Goal: Information Seeking & Learning: Understand process/instructions

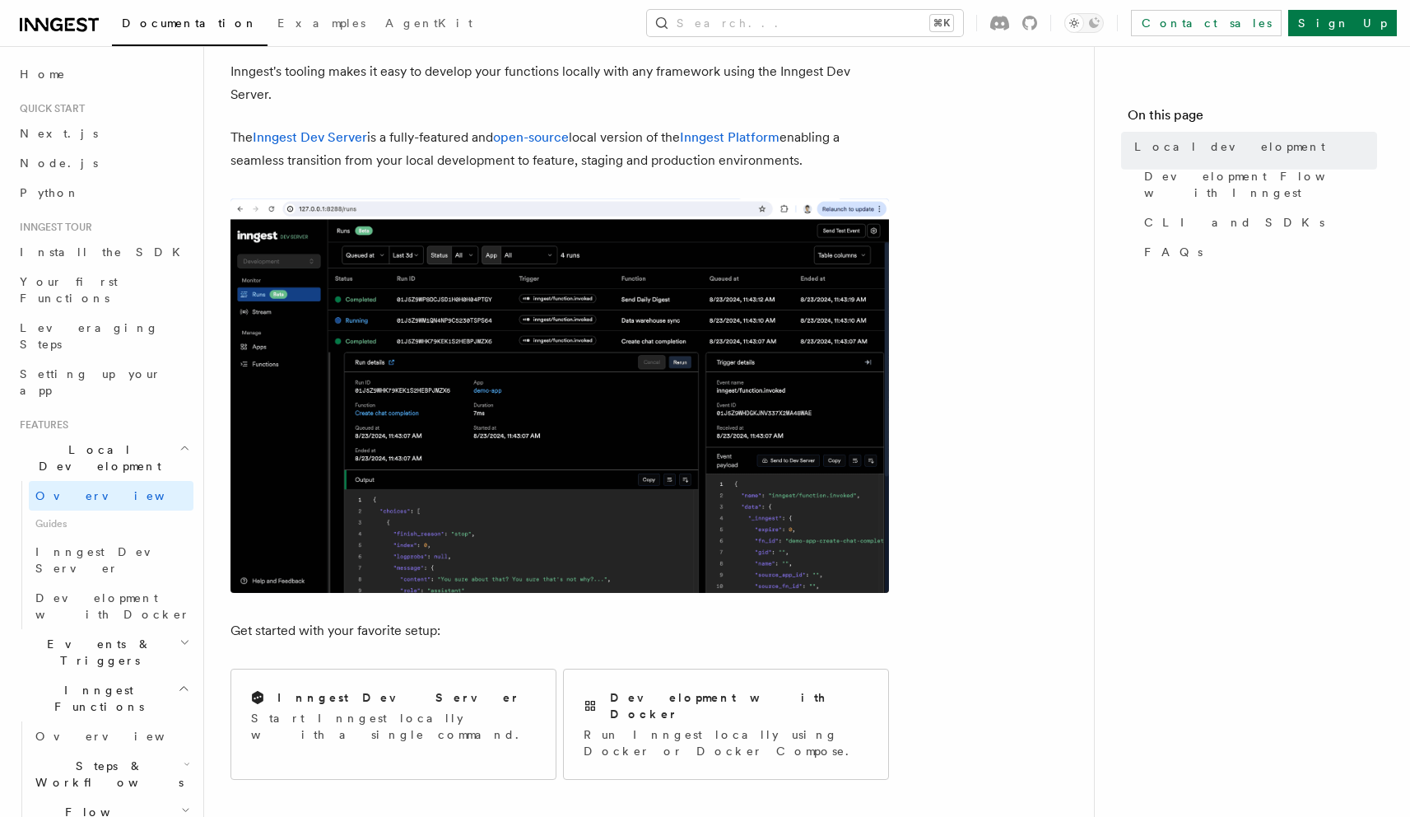
scroll to position [100, 0]
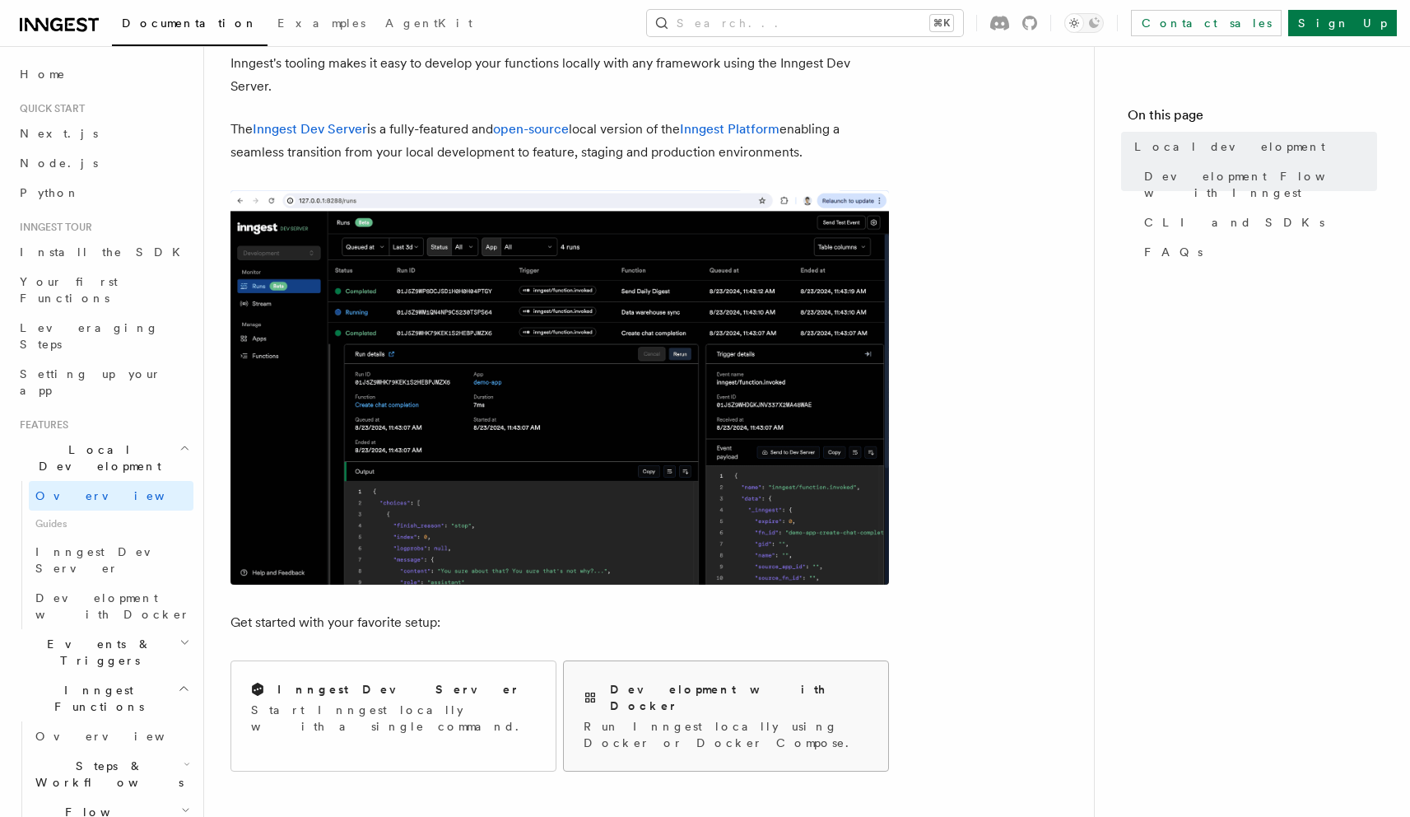
click at [668, 675] on div "Development with Docker Run Inngest locally using Docker or Docker Compose." at bounding box center [726, 716] width 324 height 110
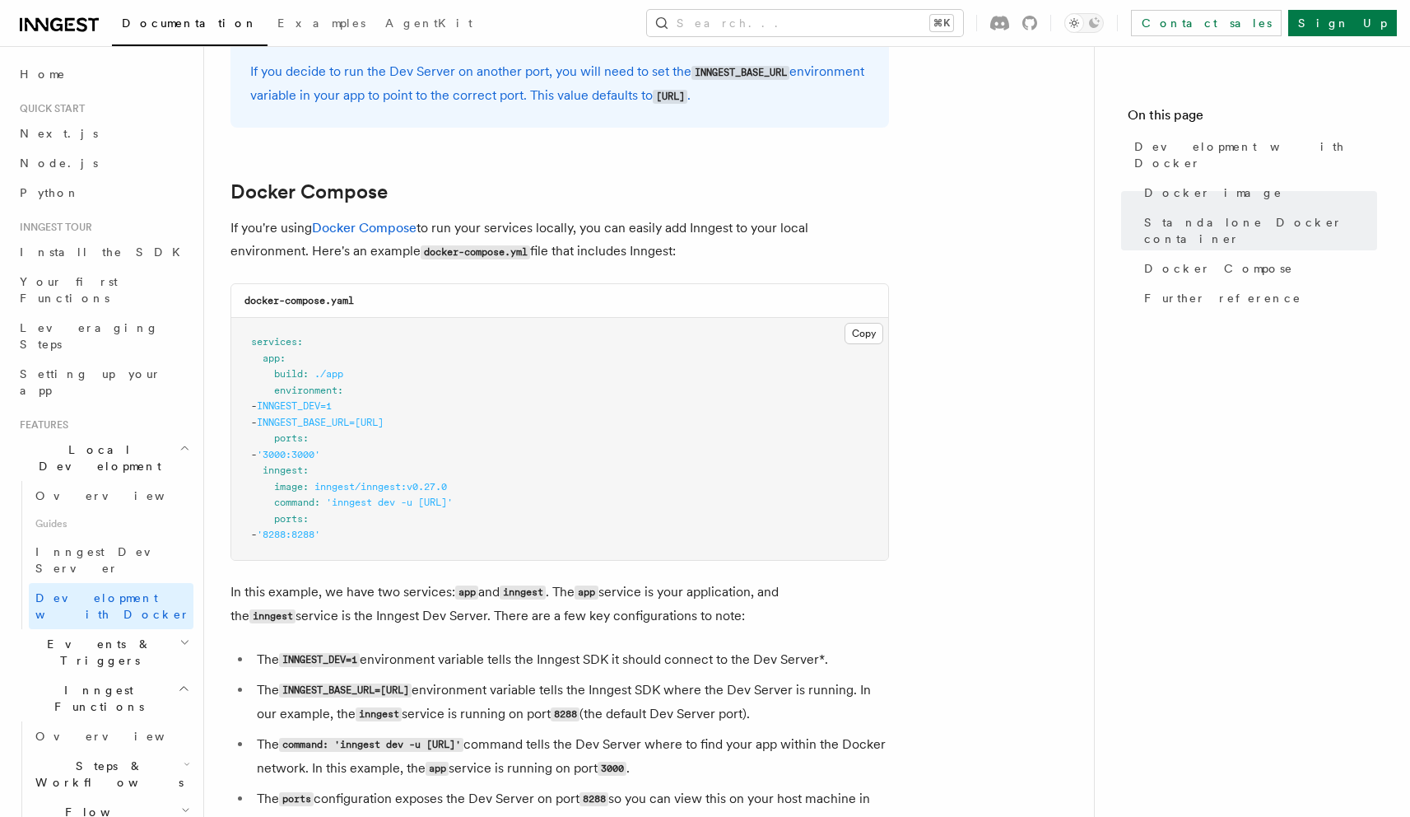
scroll to position [989, 0]
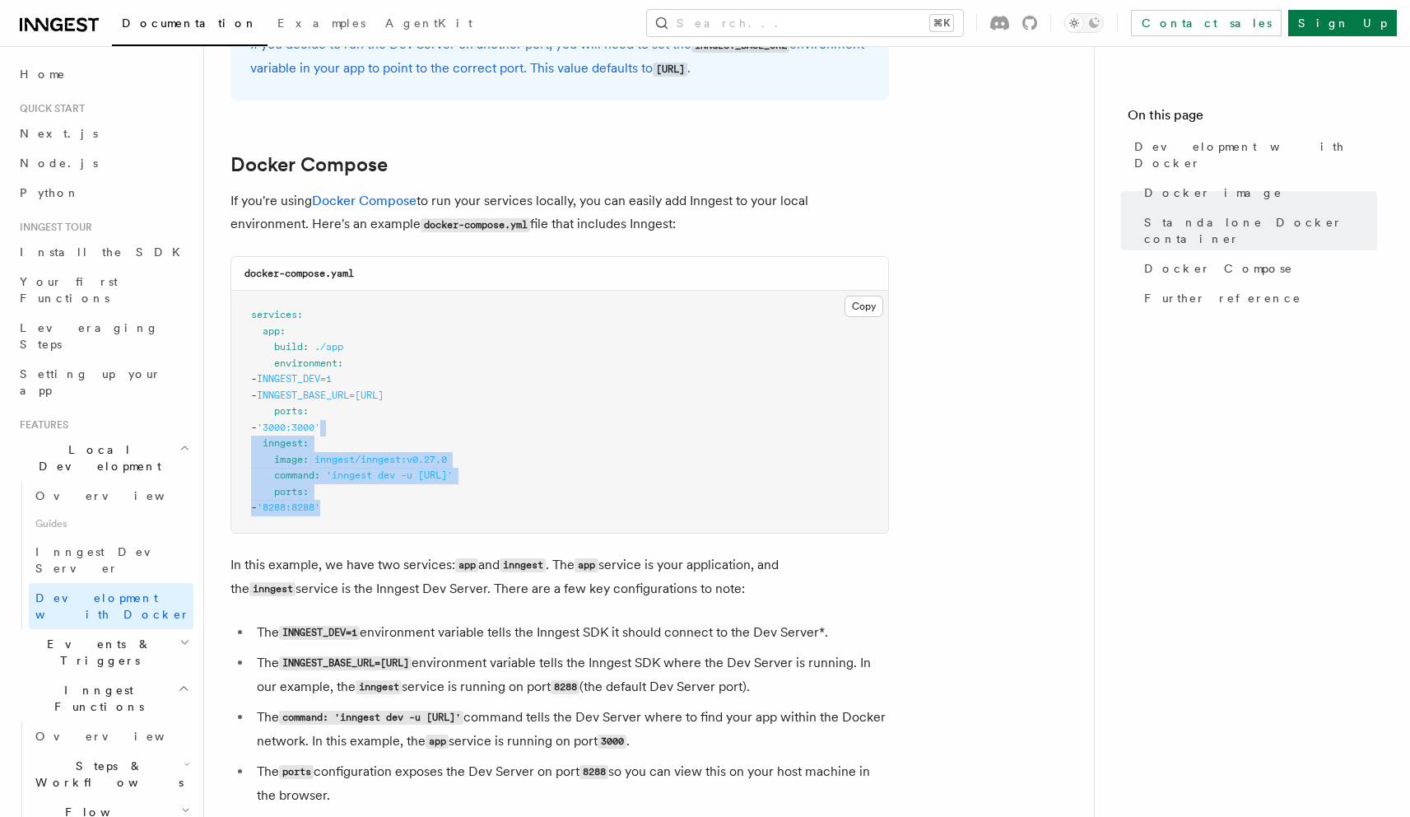
drag, startPoint x: 372, startPoint y: 519, endPoint x: 422, endPoint y: 435, distance: 97.9
click at [422, 434] on pre "services : app : build : ./app environment : - INNGEST_DEV=1 - INNGEST_BASE_URL…" at bounding box center [559, 412] width 657 height 242
copy code "inngest : image : inngest/inngest:v0.27.0 command : 'inngest dev -u [URL]' port…"
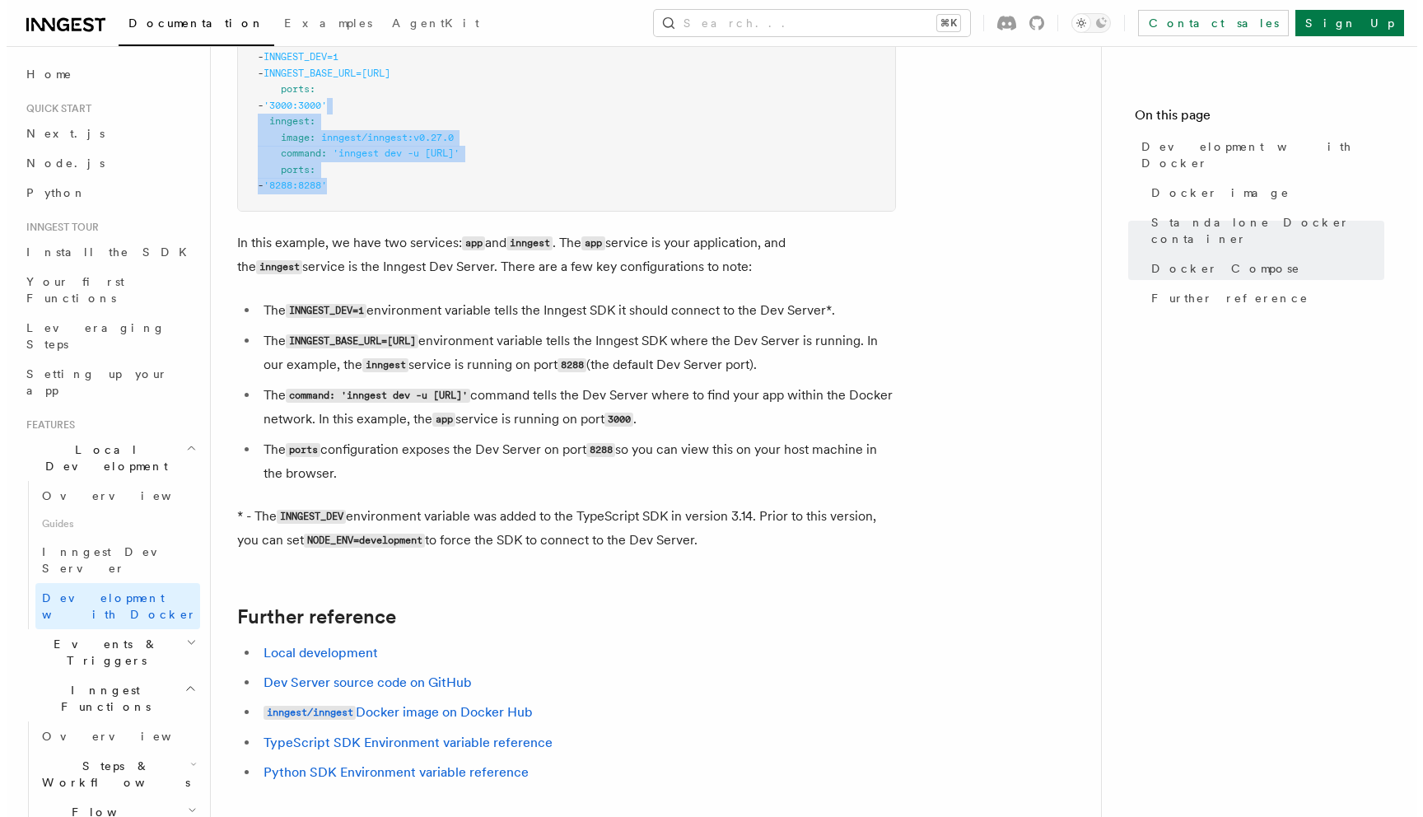
scroll to position [1322, 0]
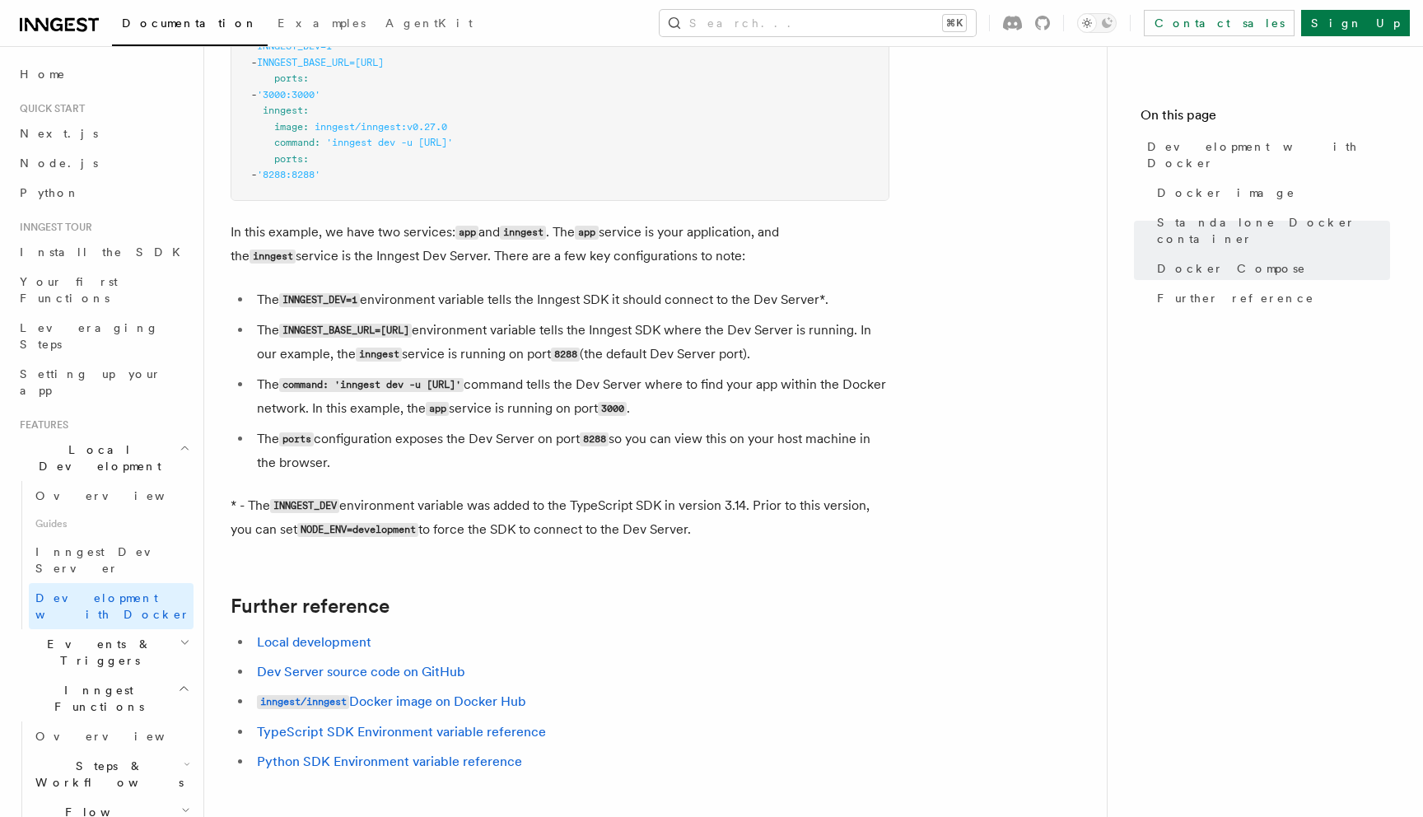
click at [412, 336] on code "INNGEST_BASE_URL=[URL]" at bounding box center [345, 331] width 133 height 14
drag, startPoint x: 363, startPoint y: 304, endPoint x: 288, endPoint y: 298, distance: 75.1
click at [287, 298] on code "INNGEST_DEV=1" at bounding box center [319, 300] width 81 height 14
copy code "INNGEST_DEV=1"
drag, startPoint x: 498, startPoint y: 332, endPoint x: 282, endPoint y: 330, distance: 215.7
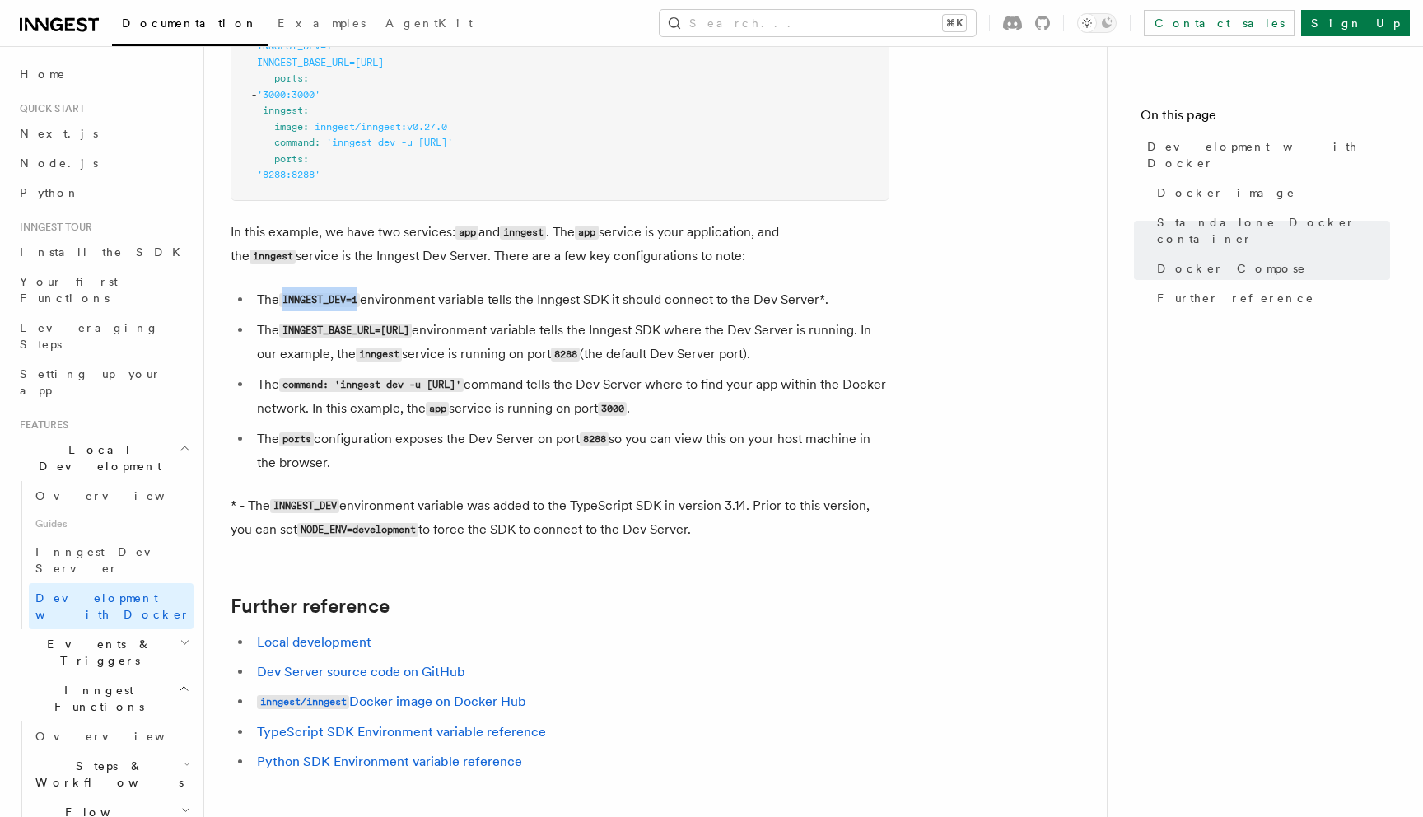
click at [284, 329] on code "INNGEST_BASE_URL=[URL]" at bounding box center [345, 331] width 133 height 14
copy code "INNGEST_BASE_URL=[URL]"
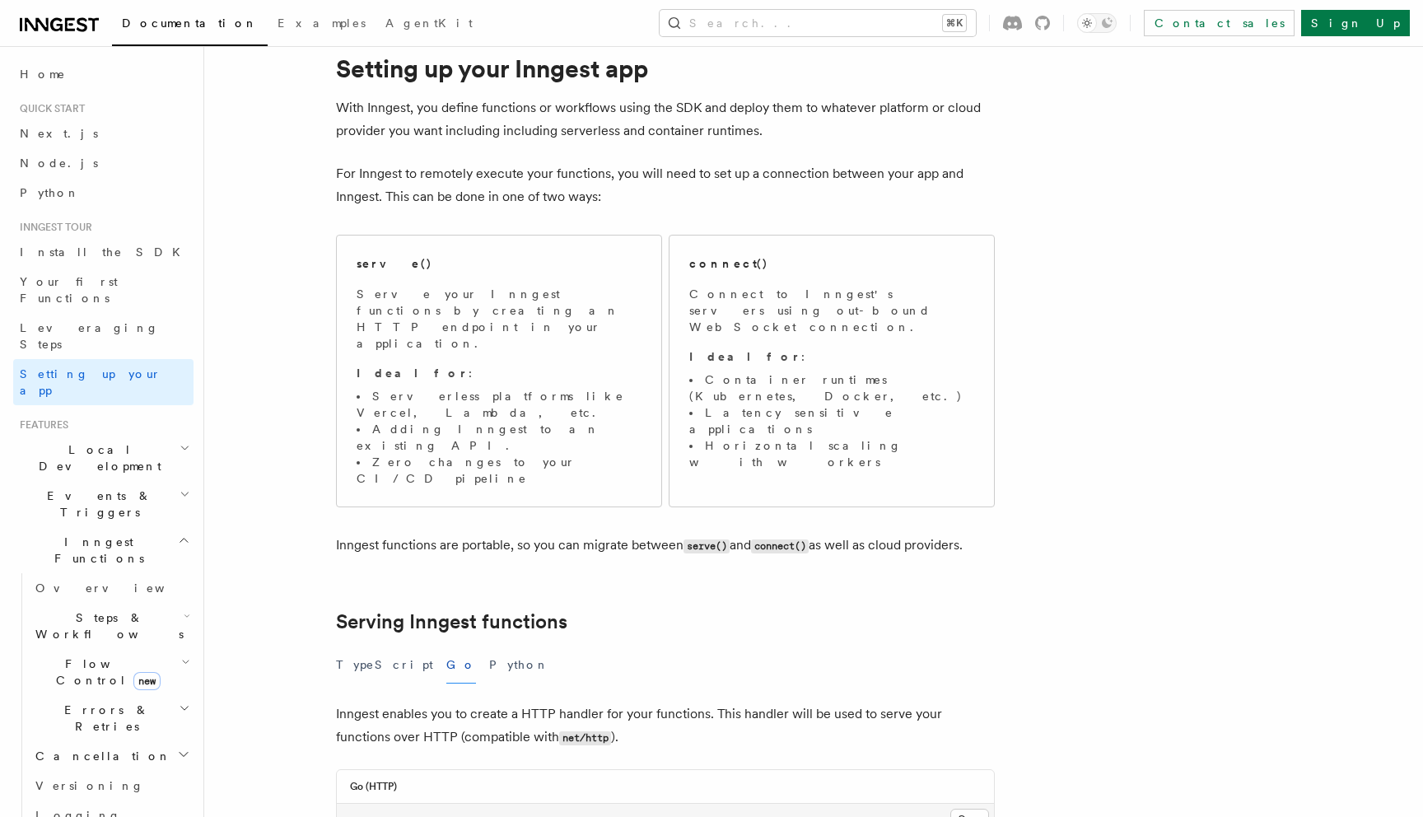
scroll to position [59, 0]
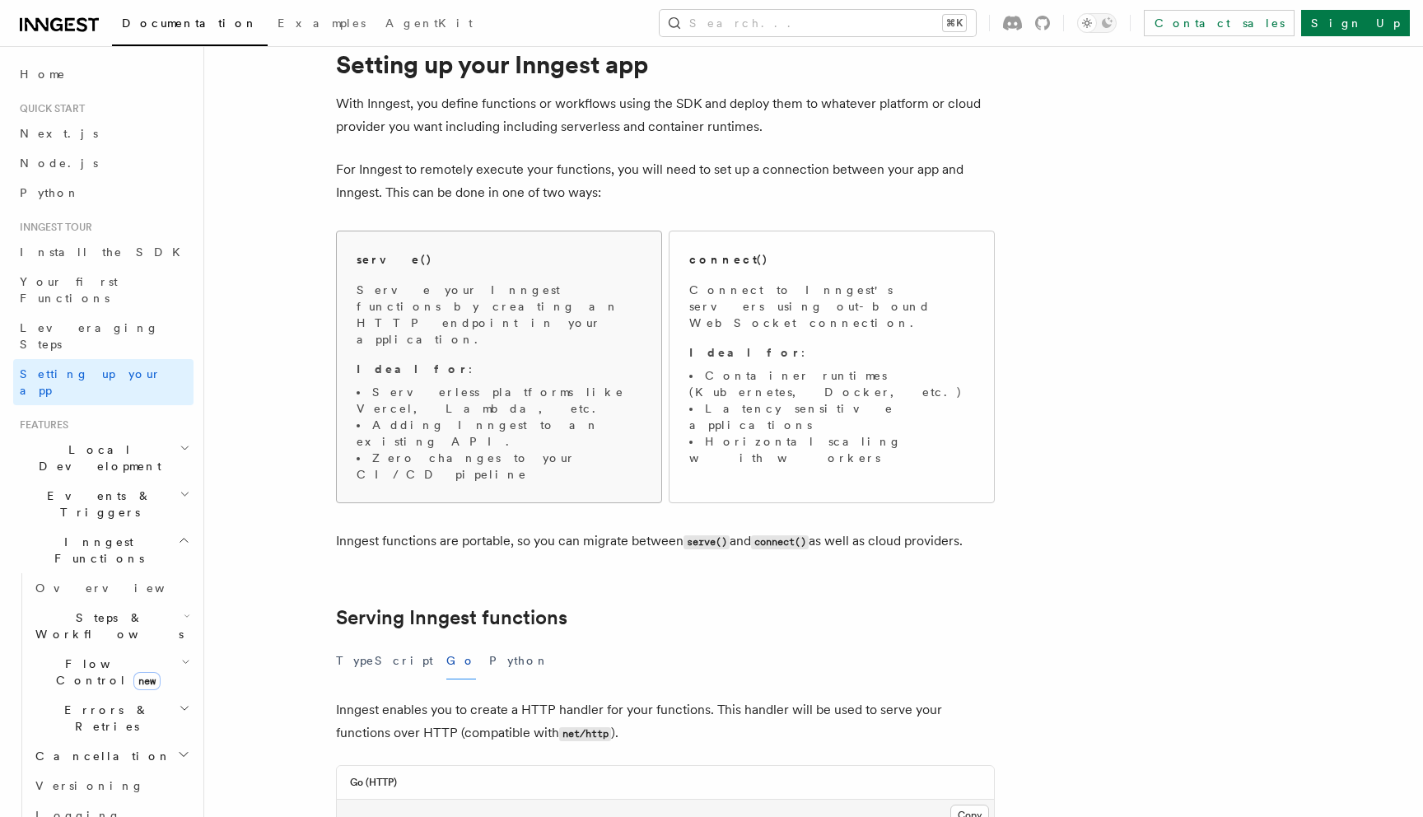
click at [539, 384] on li "Serverless platforms like Vercel, Lambda, etc." at bounding box center [499, 400] width 285 height 33
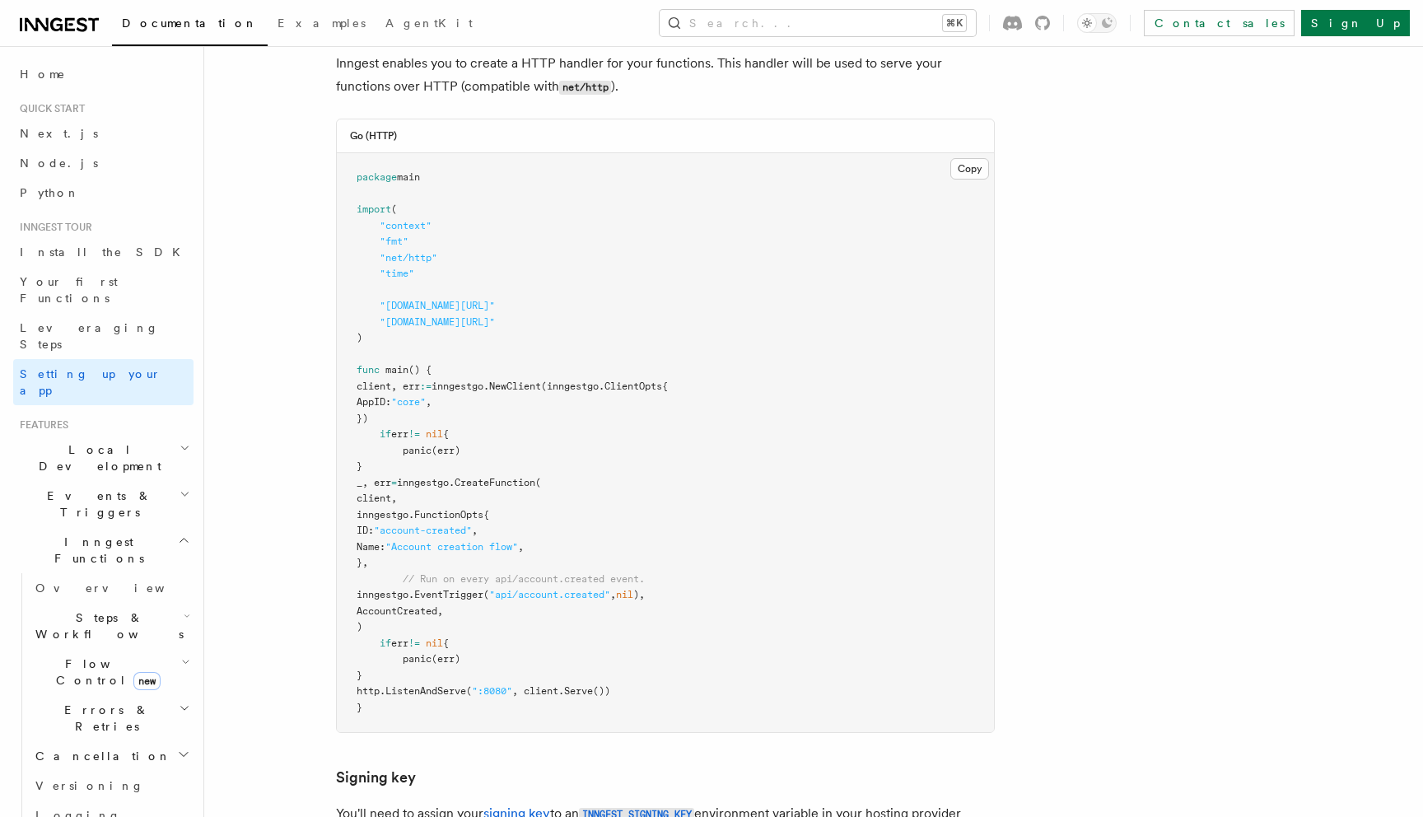
scroll to position [726, 0]
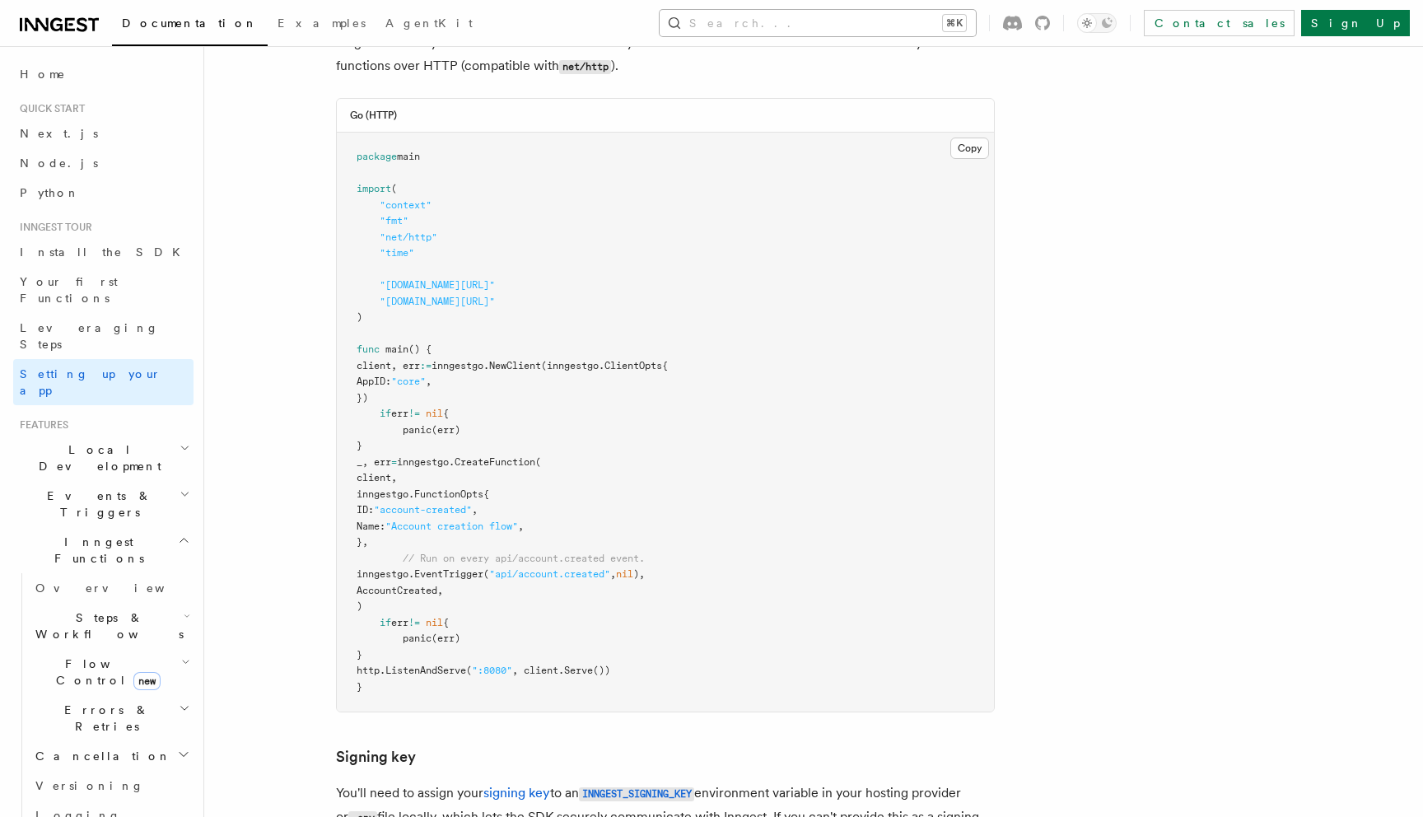
click at [846, 27] on button "Search... ⌘K" at bounding box center [818, 23] width 316 height 26
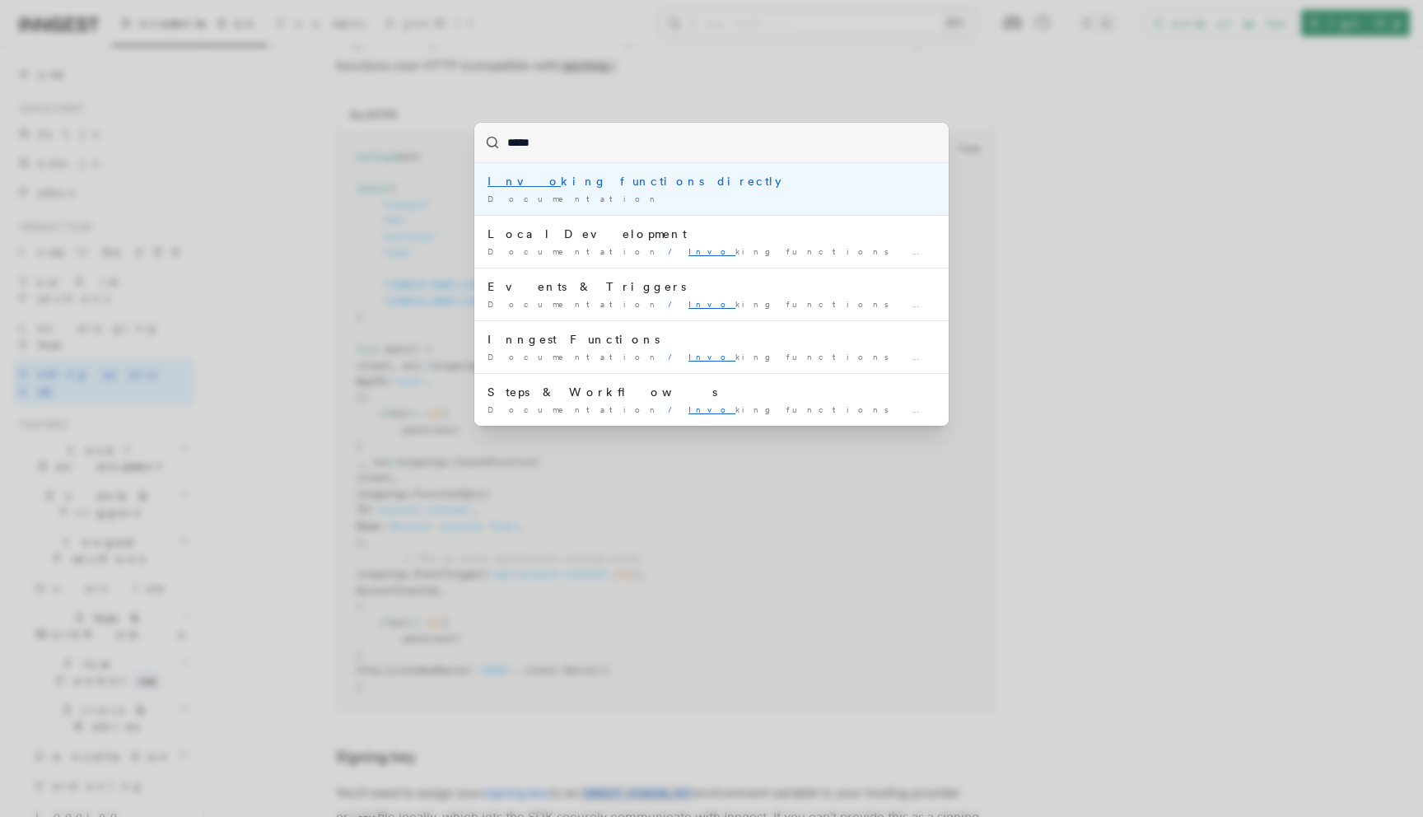
type input "******"
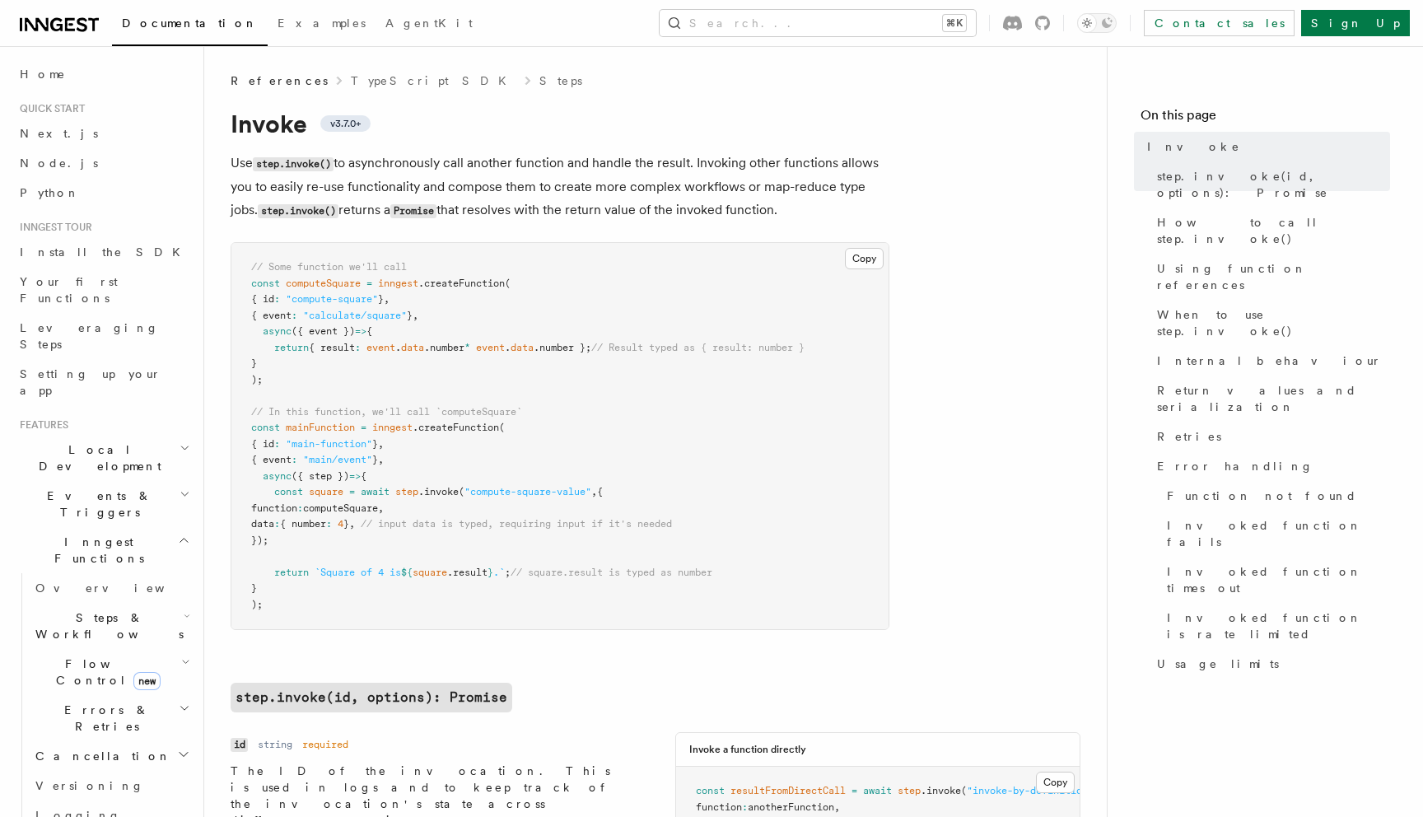
click at [128, 481] on h2 "Events & Triggers" at bounding box center [103, 504] width 180 height 46
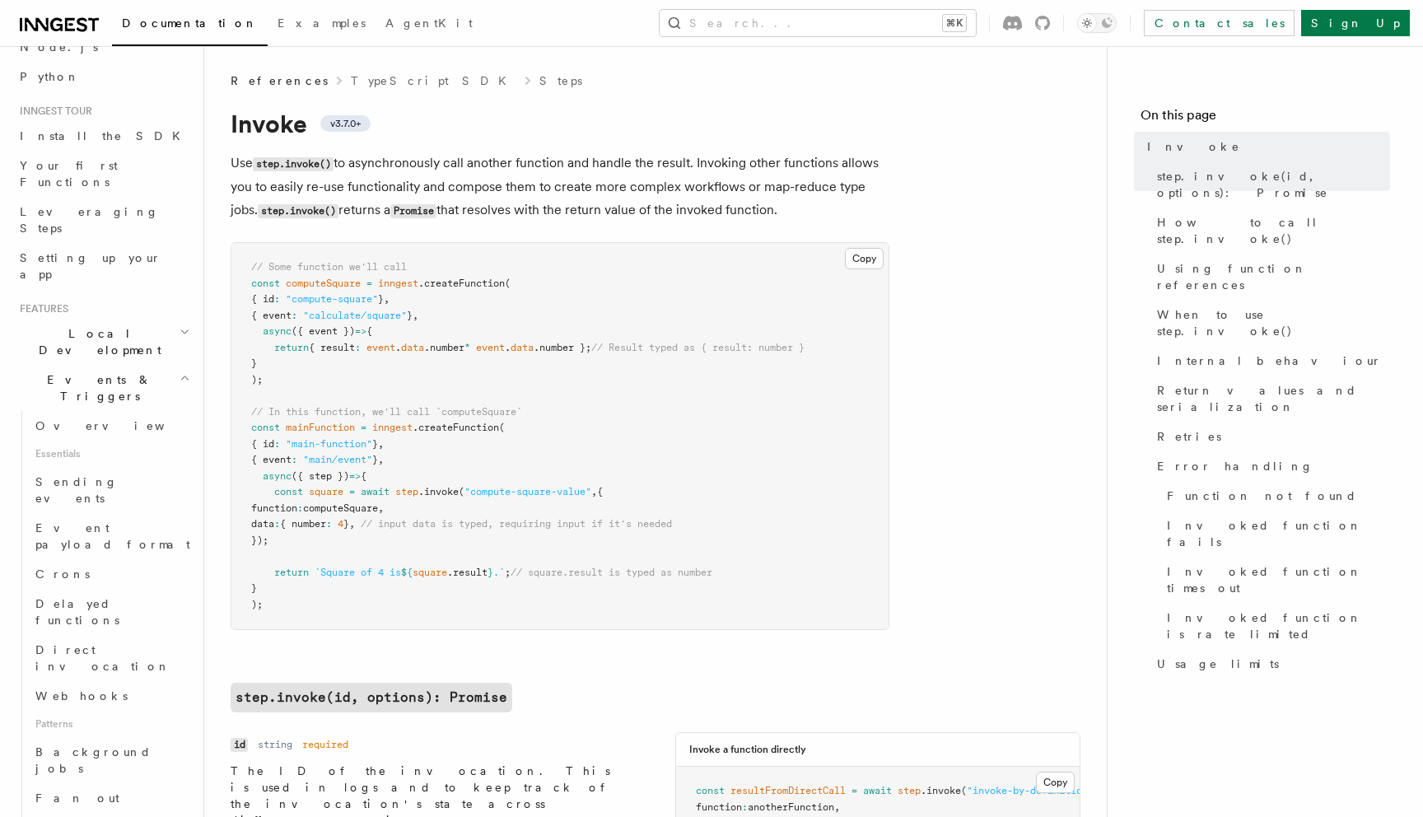
scroll to position [127, 0]
click at [88, 456] on link "Sending events" at bounding box center [111, 479] width 165 height 46
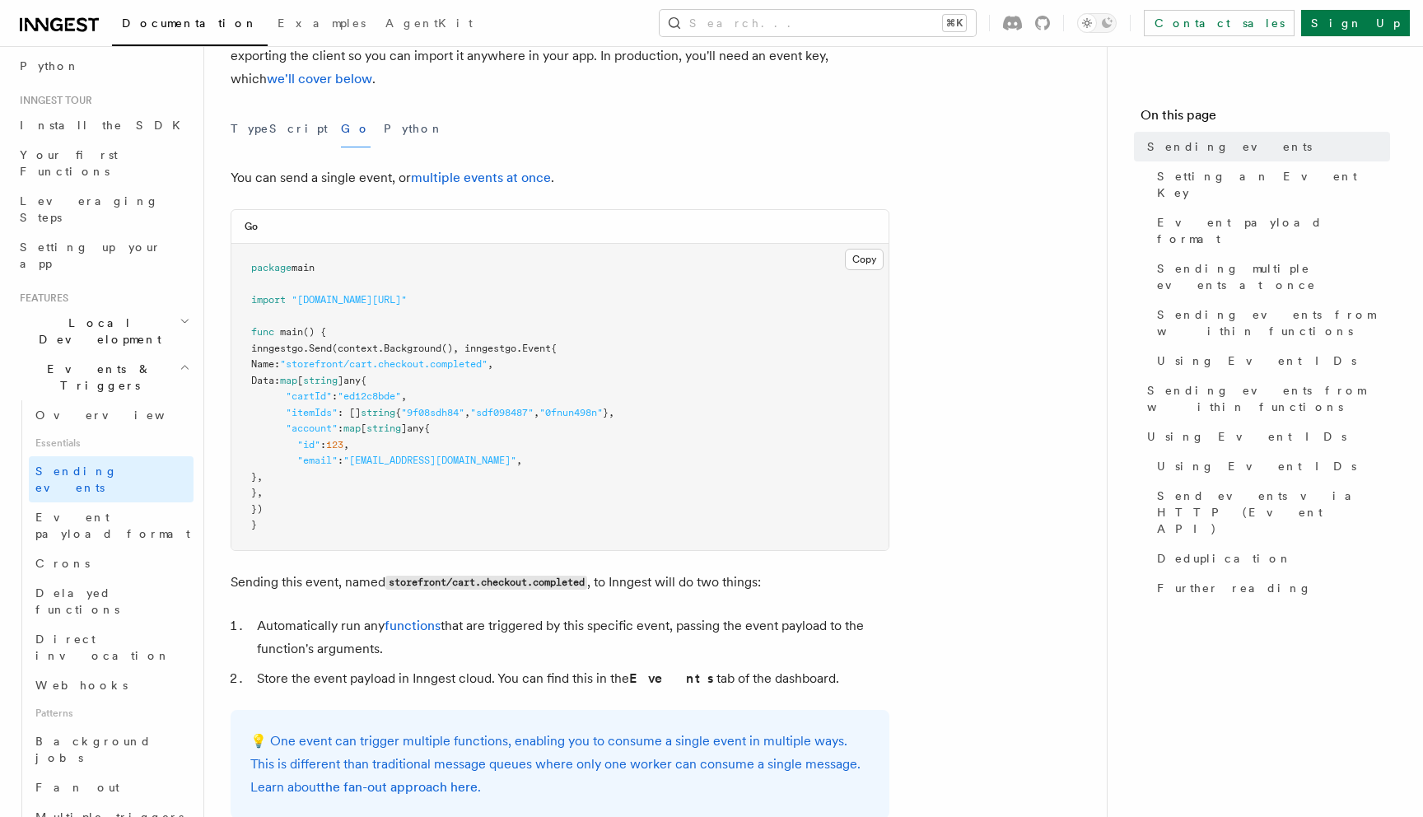
scroll to position [180, 0]
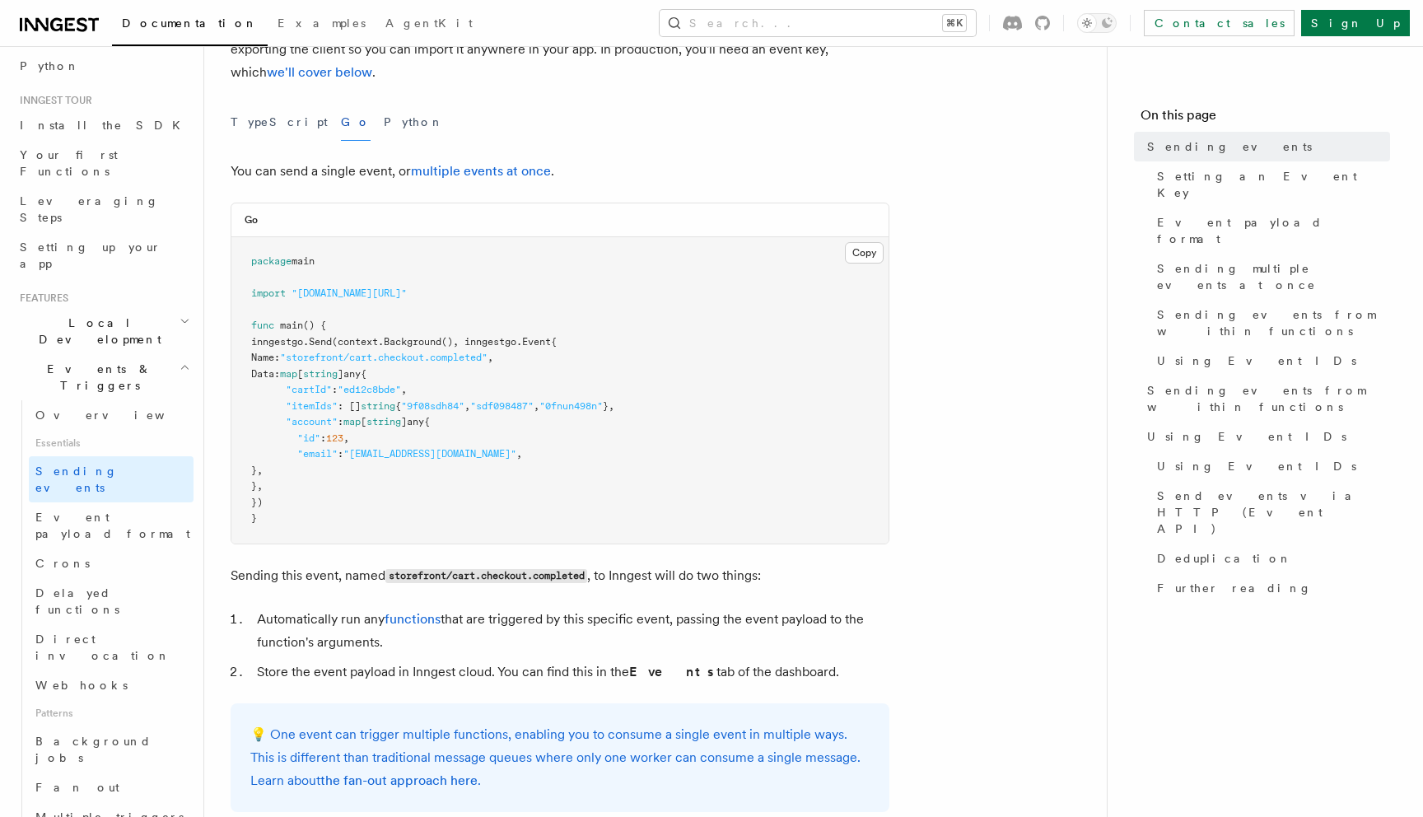
click at [297, 349] on pre "package main import "github.com/inngest/inngest-go" func main () { inngestgo. S…" at bounding box center [559, 390] width 657 height 306
copy span "inngestgo"
click at [481, 340] on span "(), inngestgo.Event{" at bounding box center [498, 342] width 115 height 12
drag, startPoint x: 482, startPoint y: 341, endPoint x: 308, endPoint y: 501, distance: 236.6
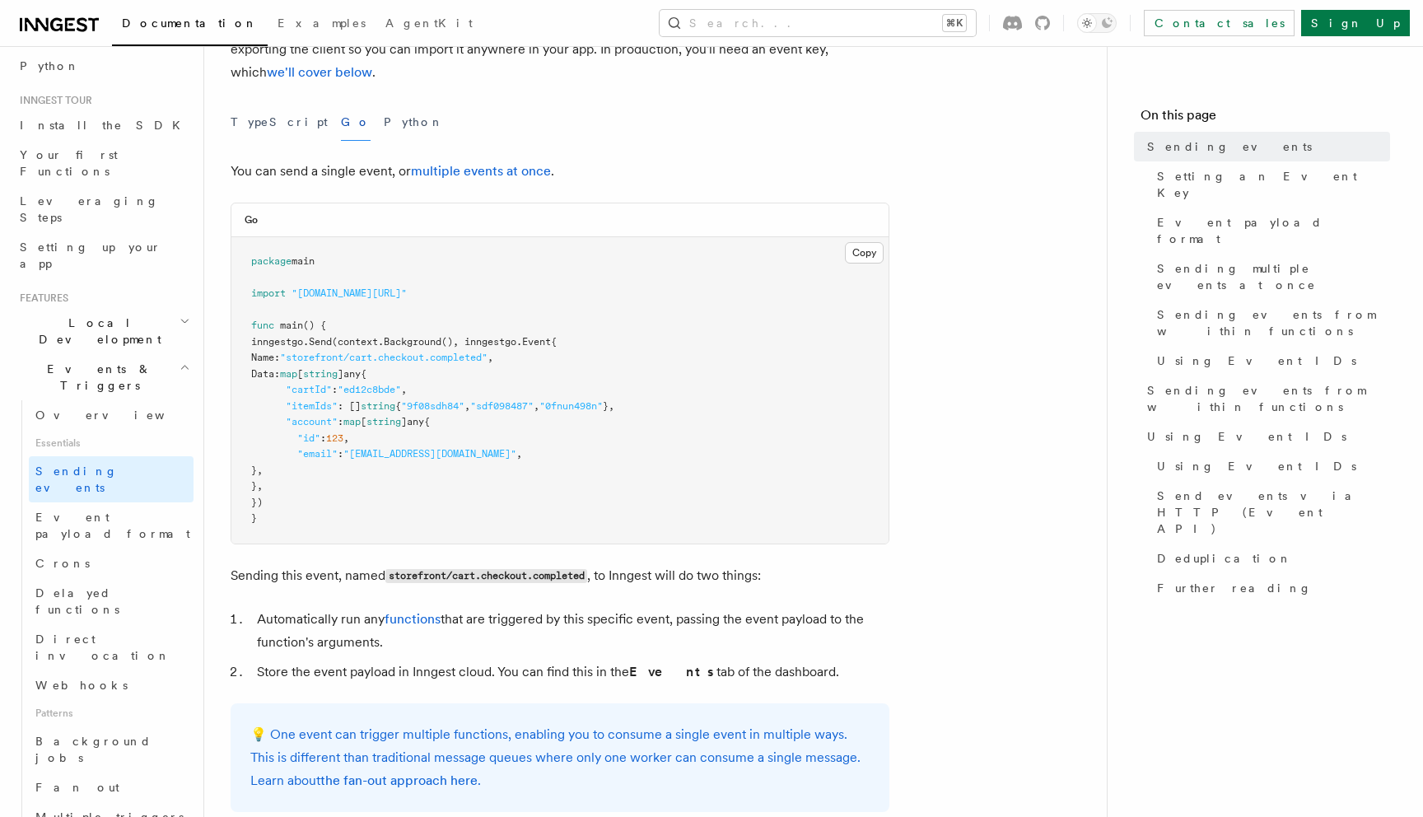
click at [308, 501] on pre "package main import "github.com/inngest/inngest-go" func main () { inngestgo. S…" at bounding box center [559, 390] width 657 height 306
copy code "inngestgo.Event{ Name: "storefront/cart.checkout.completed" , Data: map [ strin…"
click at [492, 512] on pre "package main import "github.com/inngest/inngest-go" func main () { inngestgo. S…" at bounding box center [559, 390] width 657 height 306
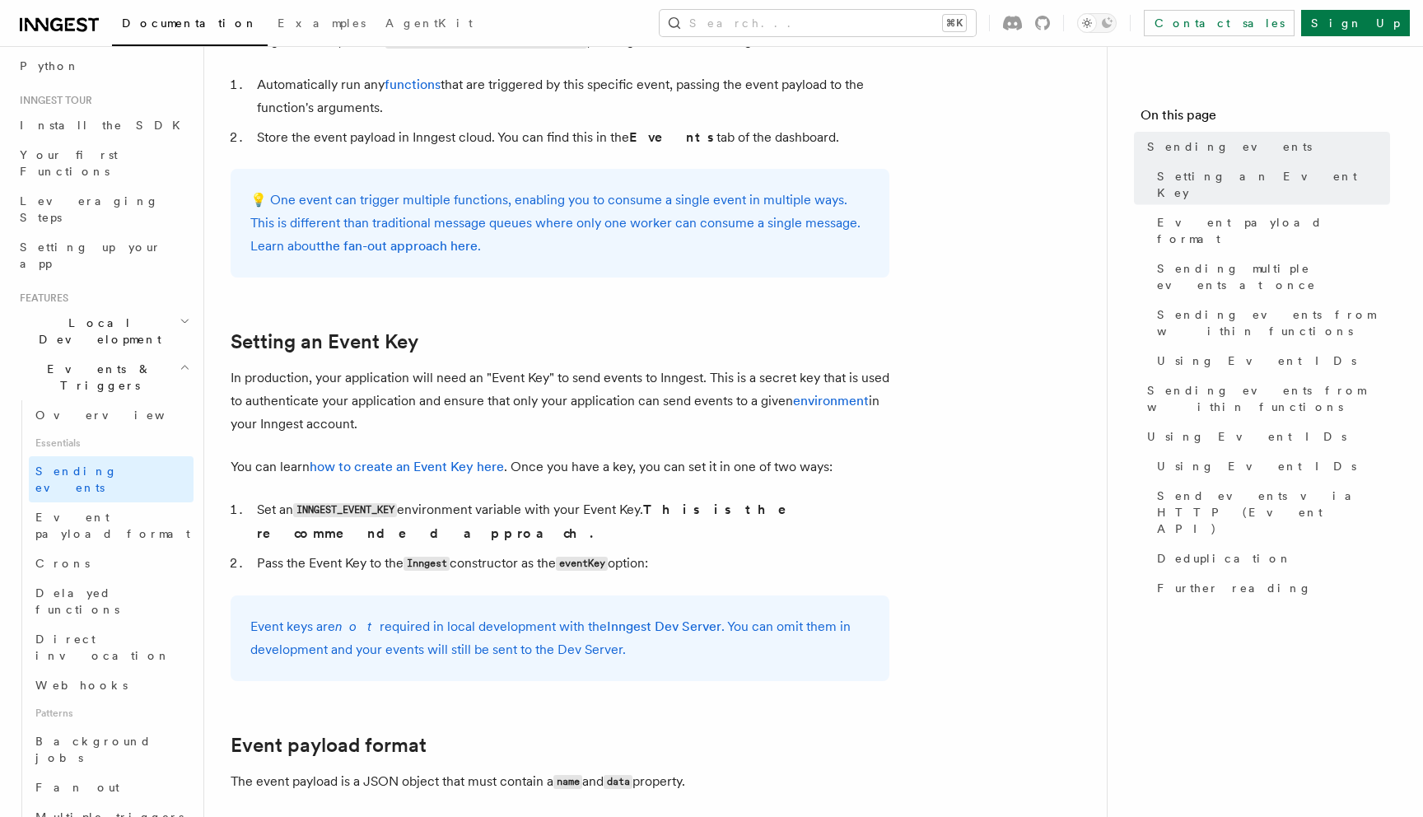
scroll to position [737, 0]
